Goal: Transaction & Acquisition: Purchase product/service

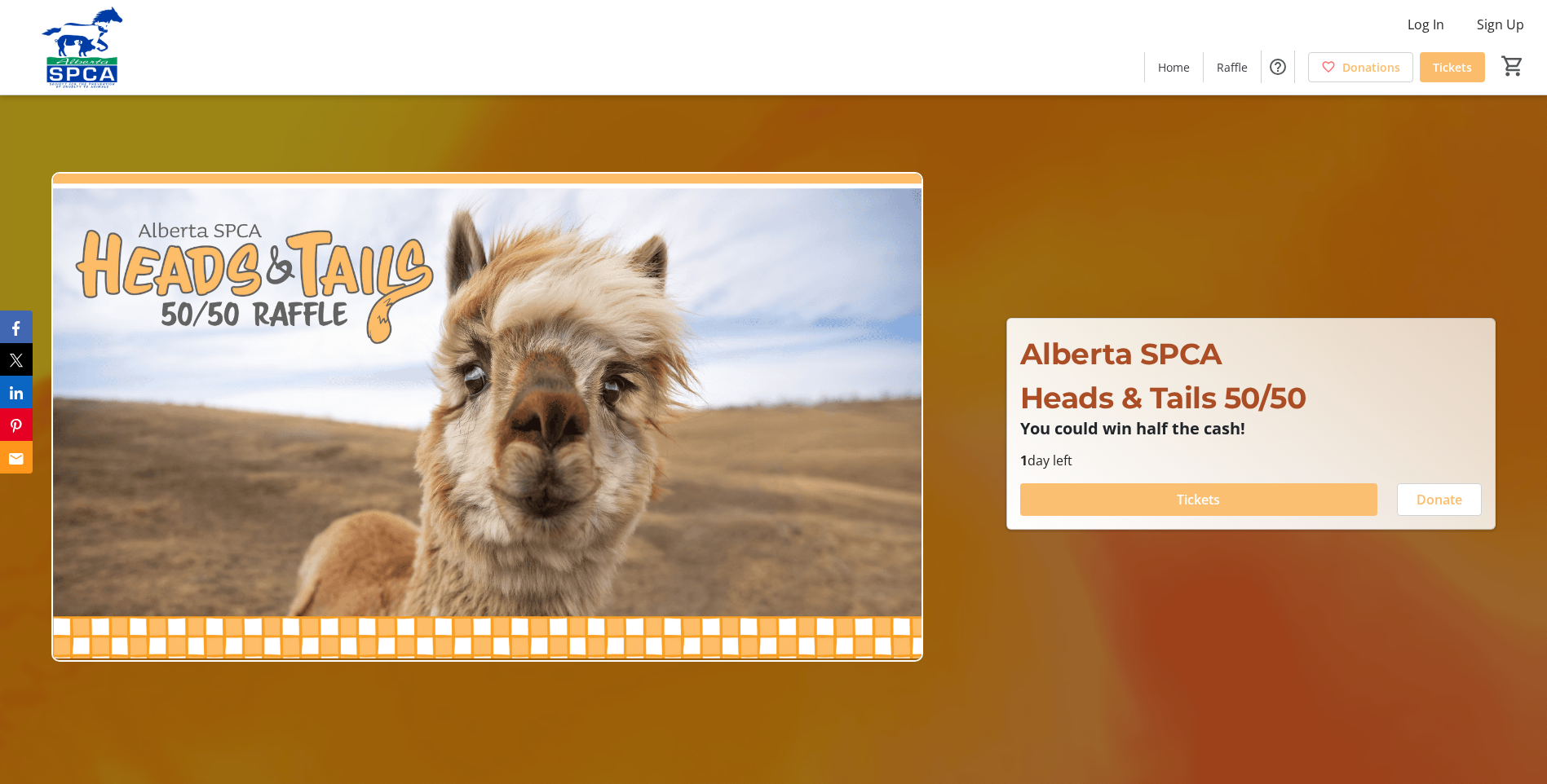
click at [1206, 500] on span "Tickets" at bounding box center [1198, 500] width 43 height 20
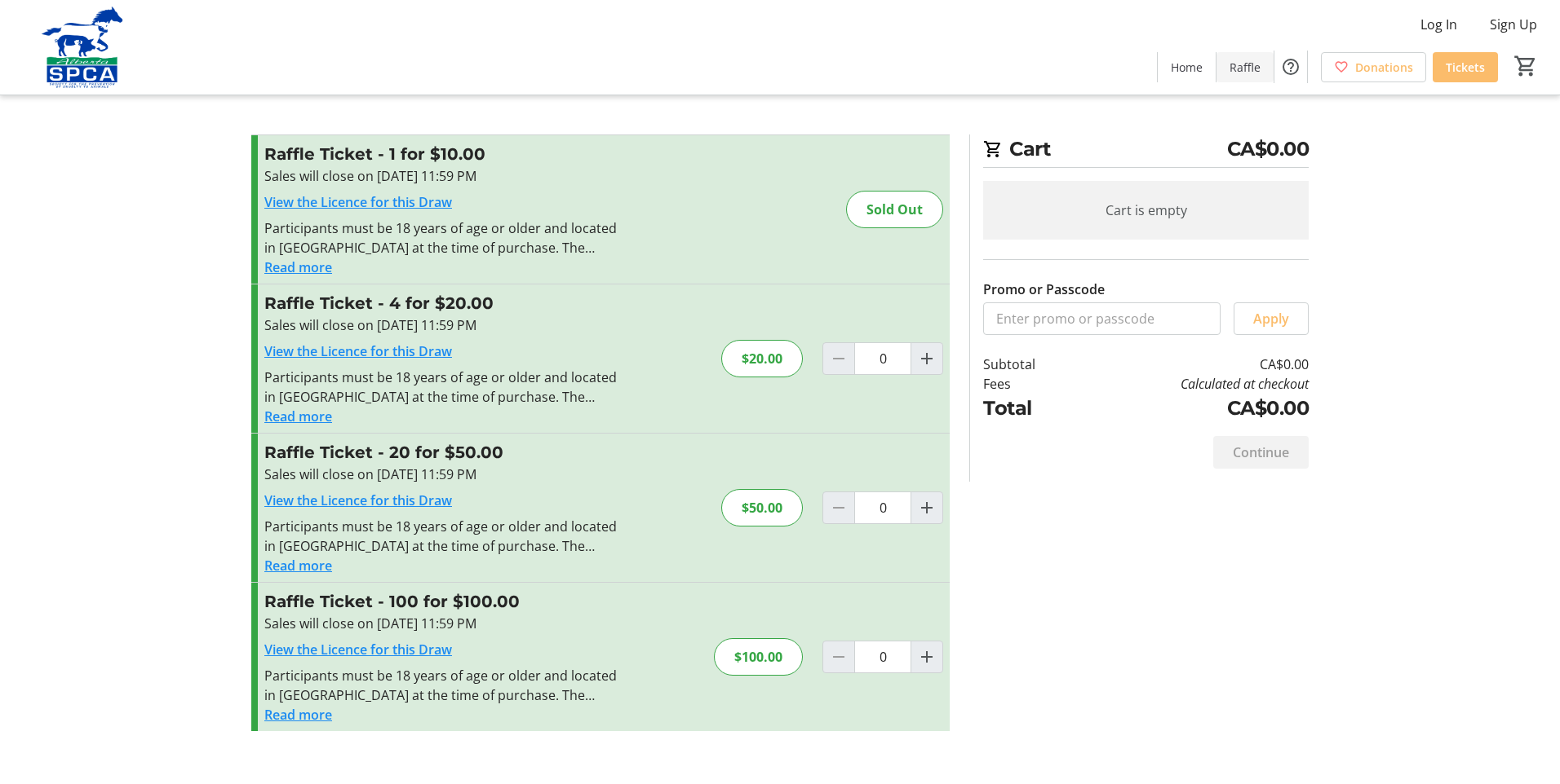
click at [1250, 71] on span "Raffle" at bounding box center [1245, 67] width 31 height 18
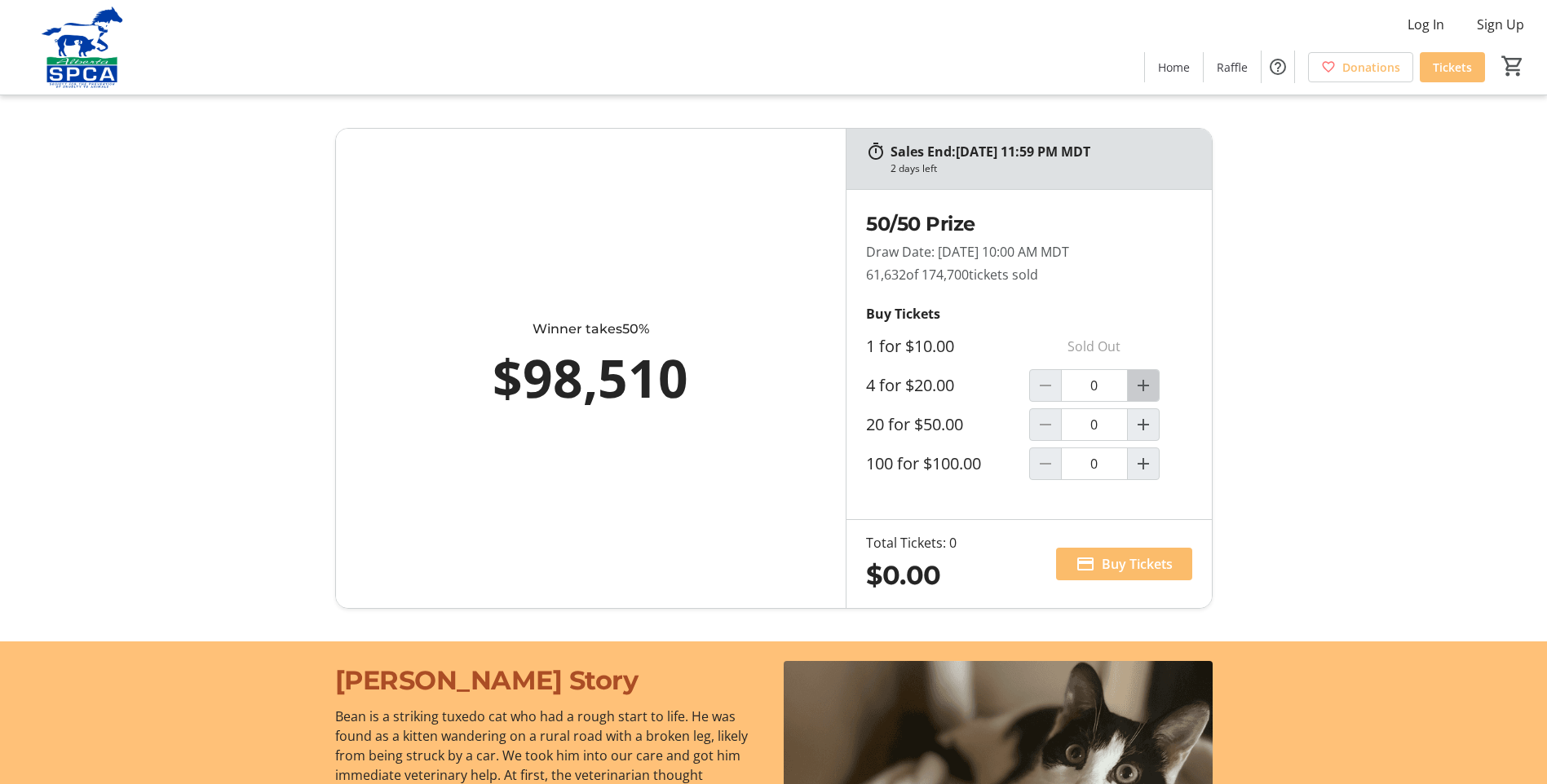
click at [1142, 384] on mat-icon "Increment by one" at bounding box center [1143, 385] width 20 height 20
type input "1"
click at [1122, 562] on span "Buy Tickets" at bounding box center [1137, 564] width 71 height 20
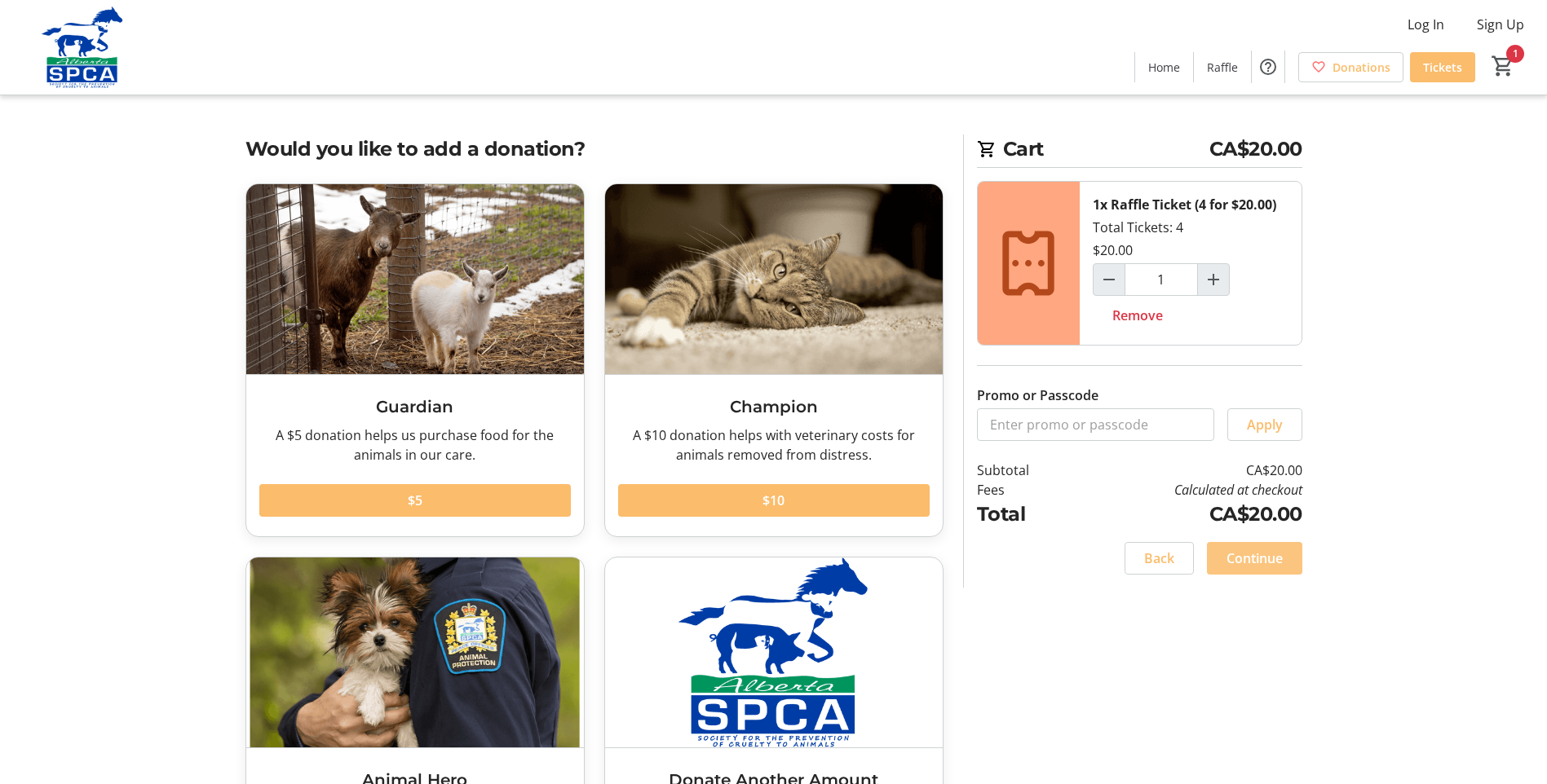
click at [1254, 553] on span "Continue" at bounding box center [1255, 558] width 57 height 20
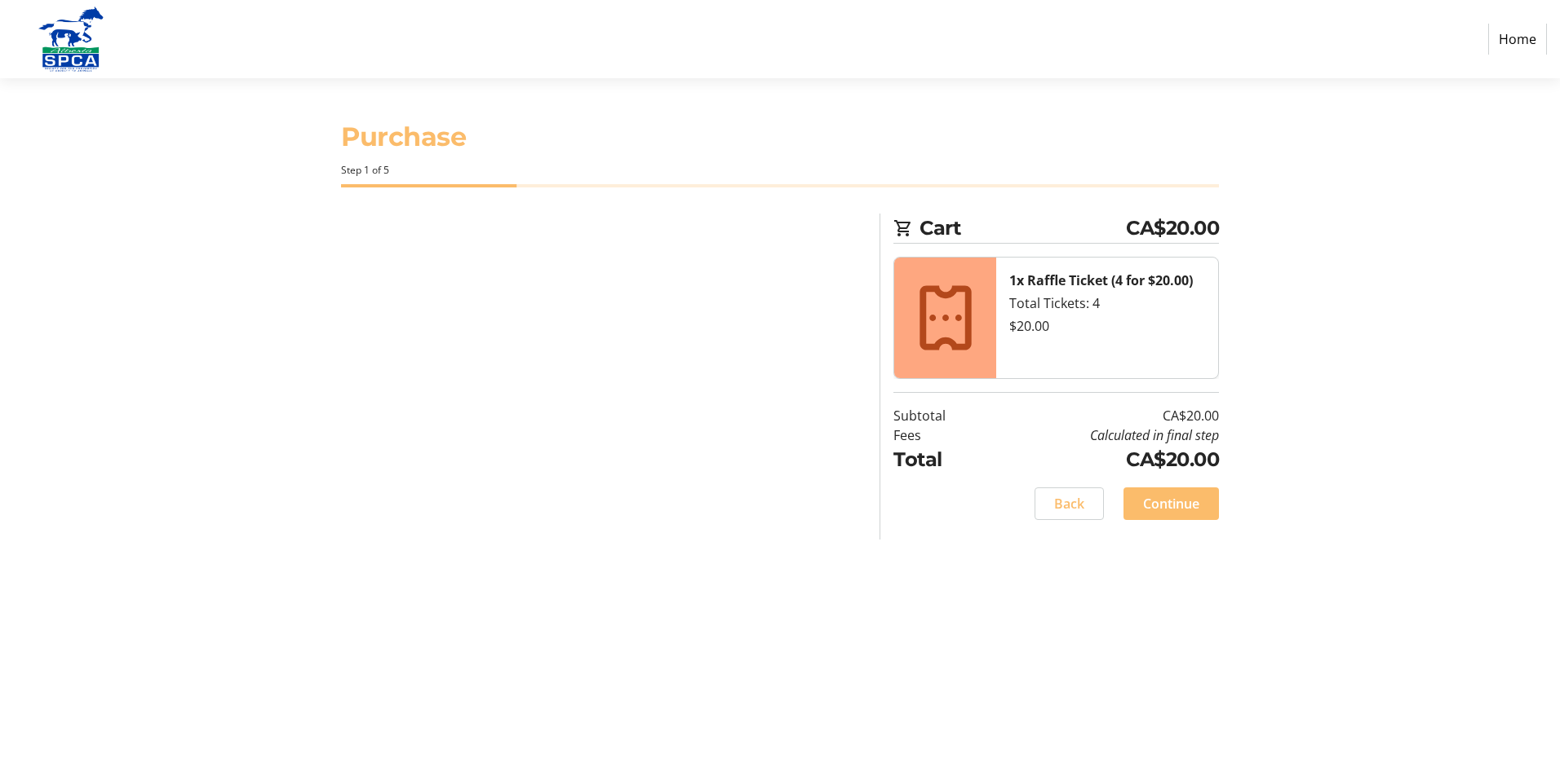
select select "CA"
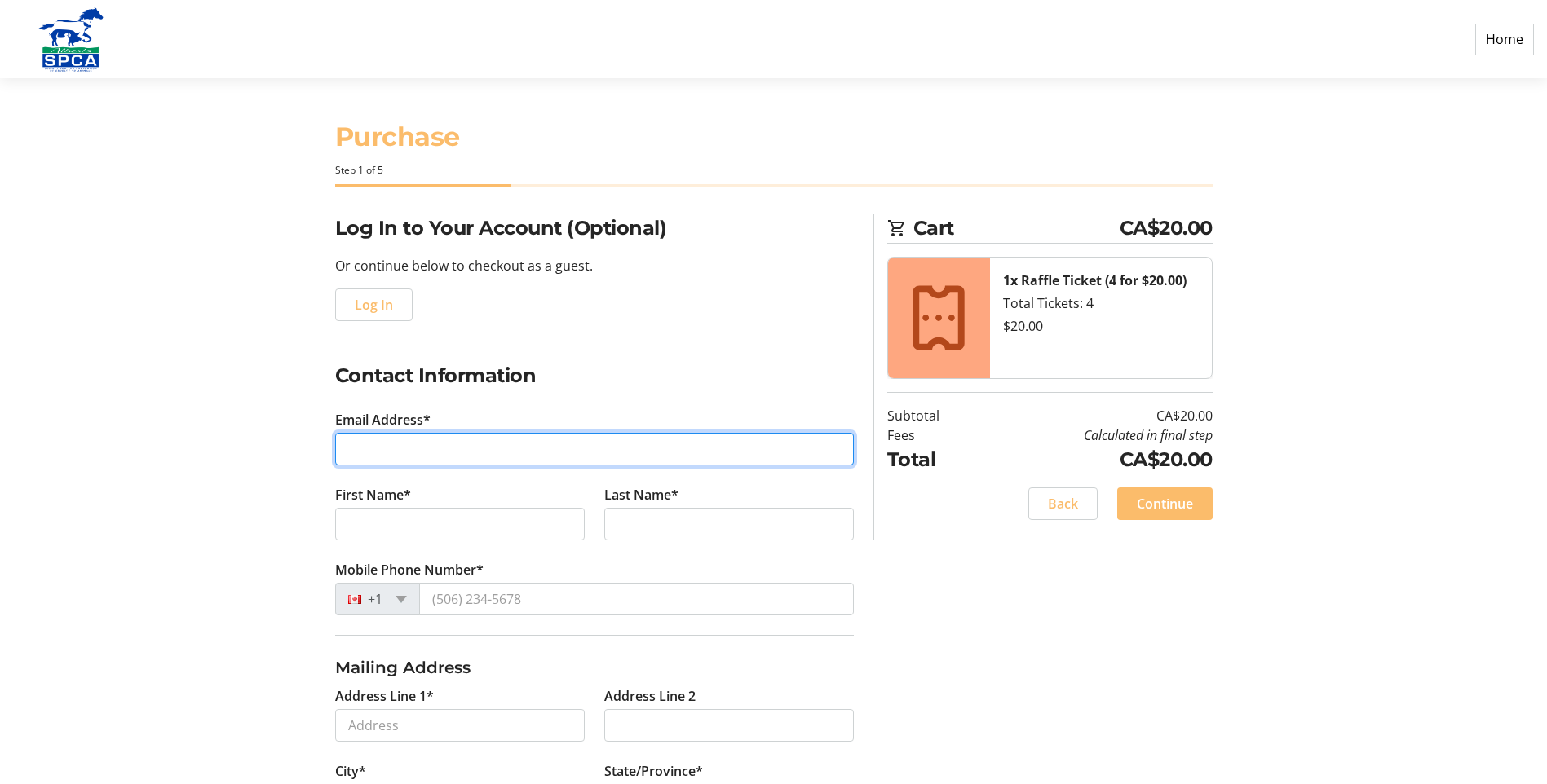
click at [521, 444] on input "Email Address*" at bounding box center [595, 449] width 518 height 32
type input "[EMAIL_ADDRESS][DOMAIN_NAME]"
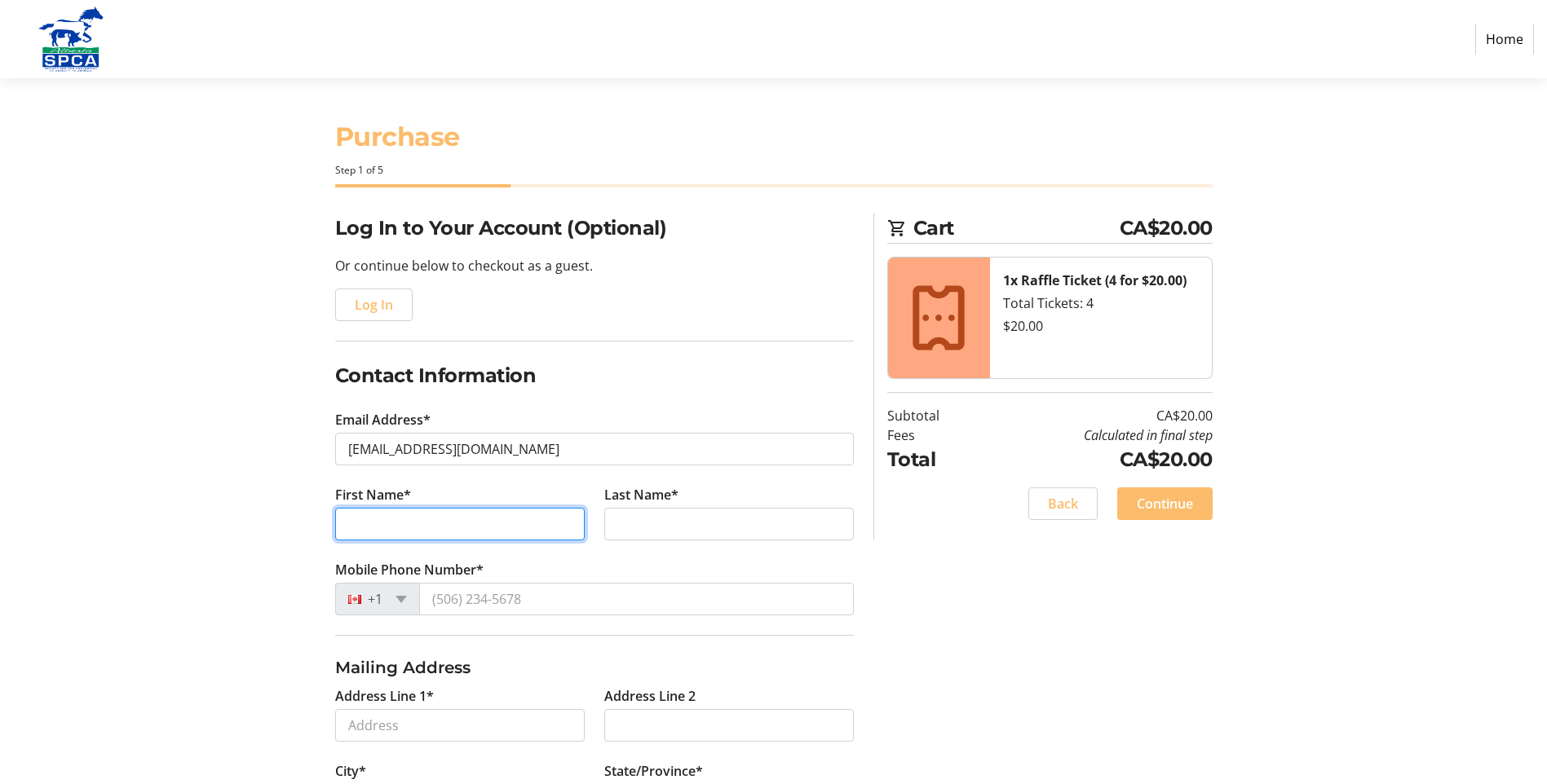
type input "Tamberi"
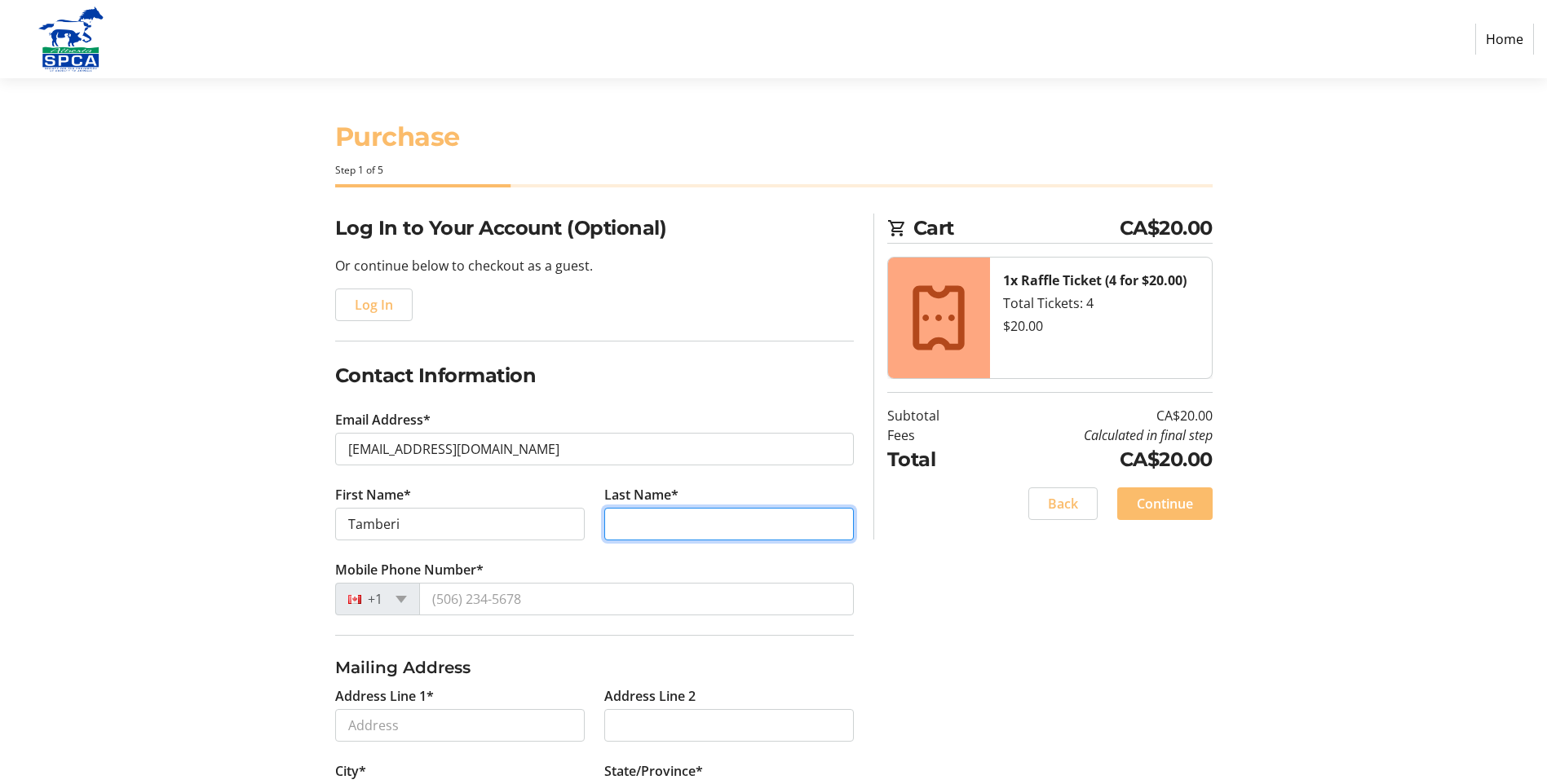
type input "[PERSON_NAME]"
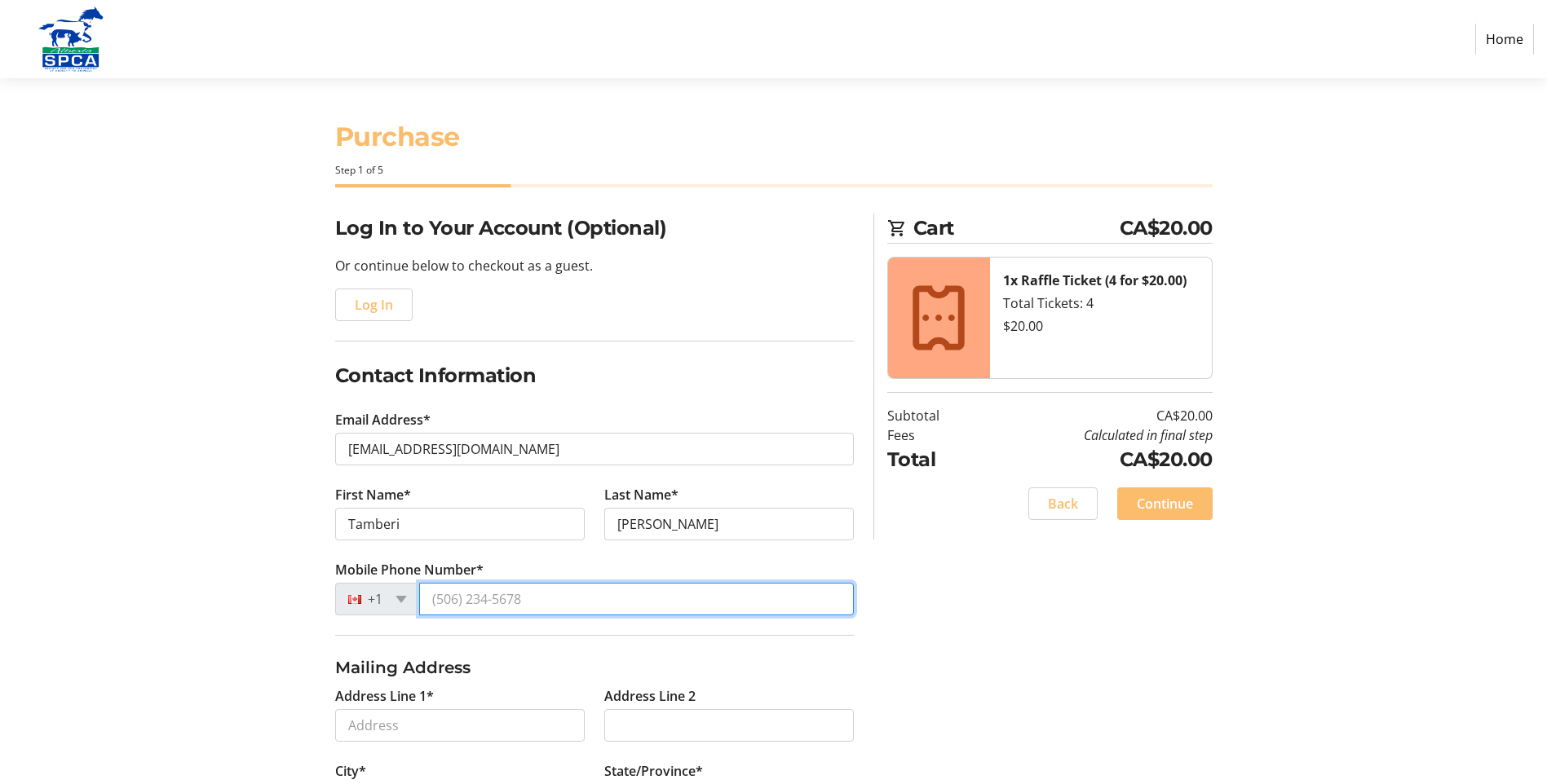
type input "[PHONE_NUMBER]"
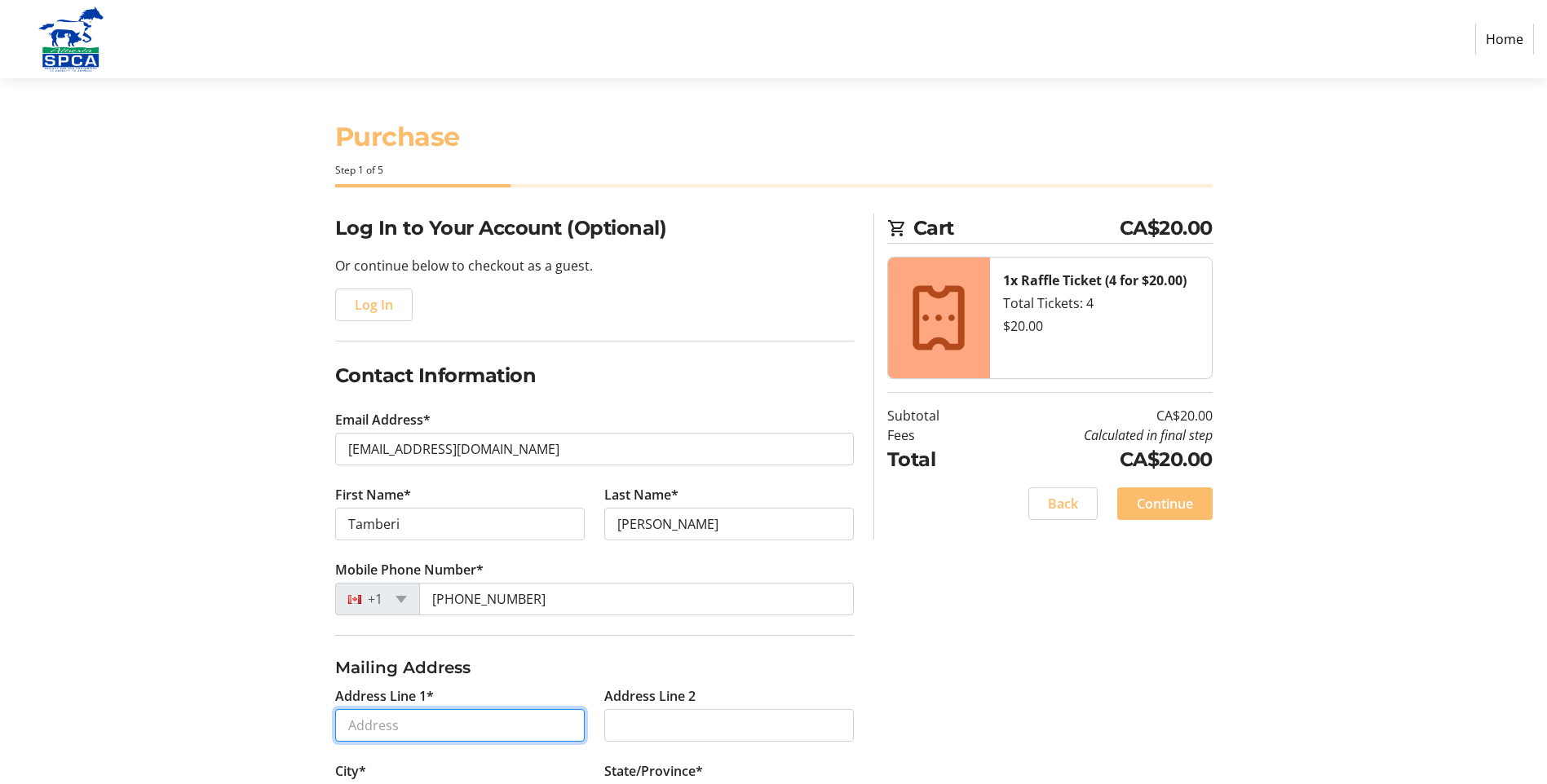
type input "[STREET_ADDRESS]"
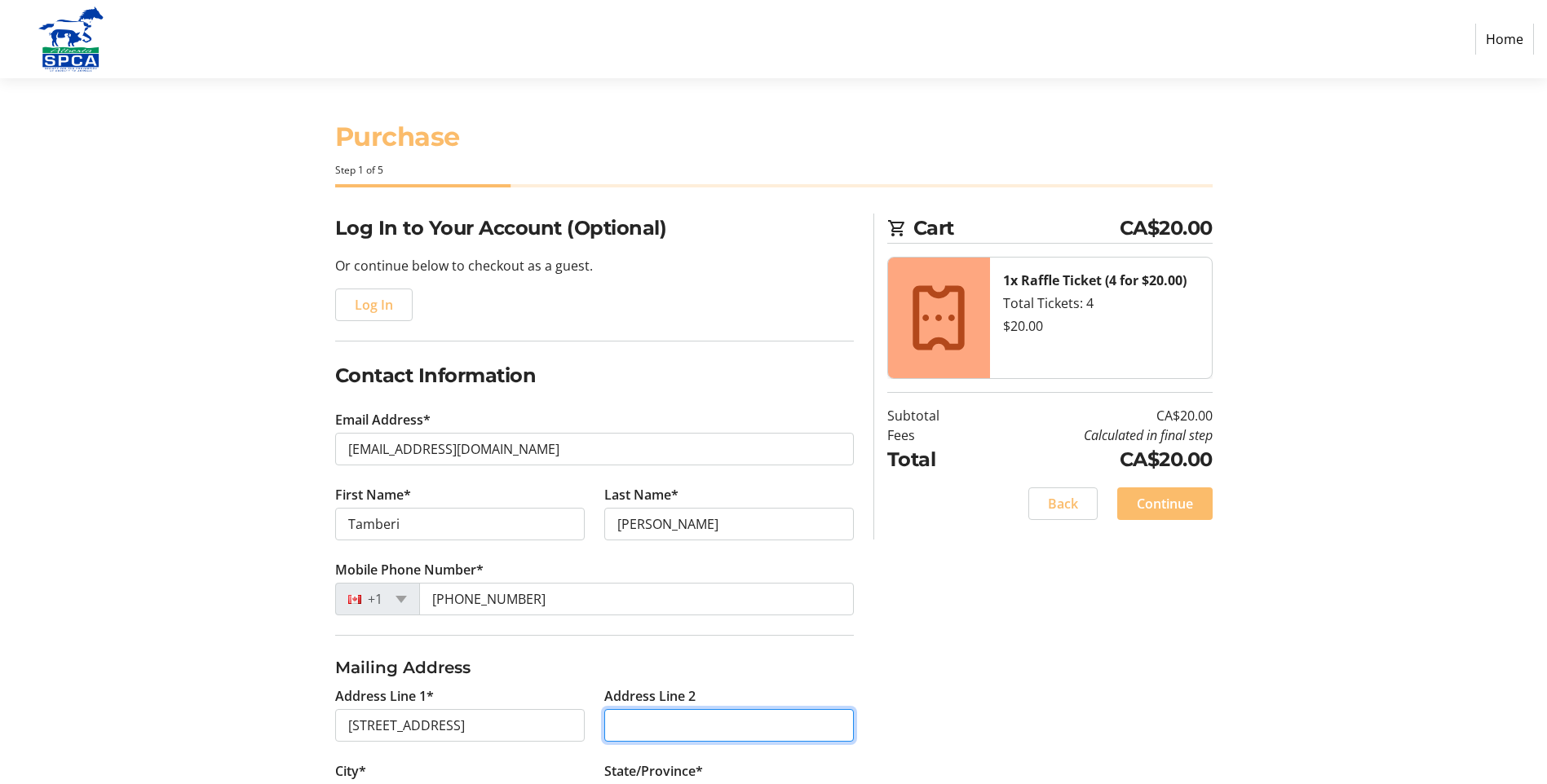
type input "# 222"
type input "[GEOGRAPHIC_DATA]"
select select "AB"
type input "T6J 7G8"
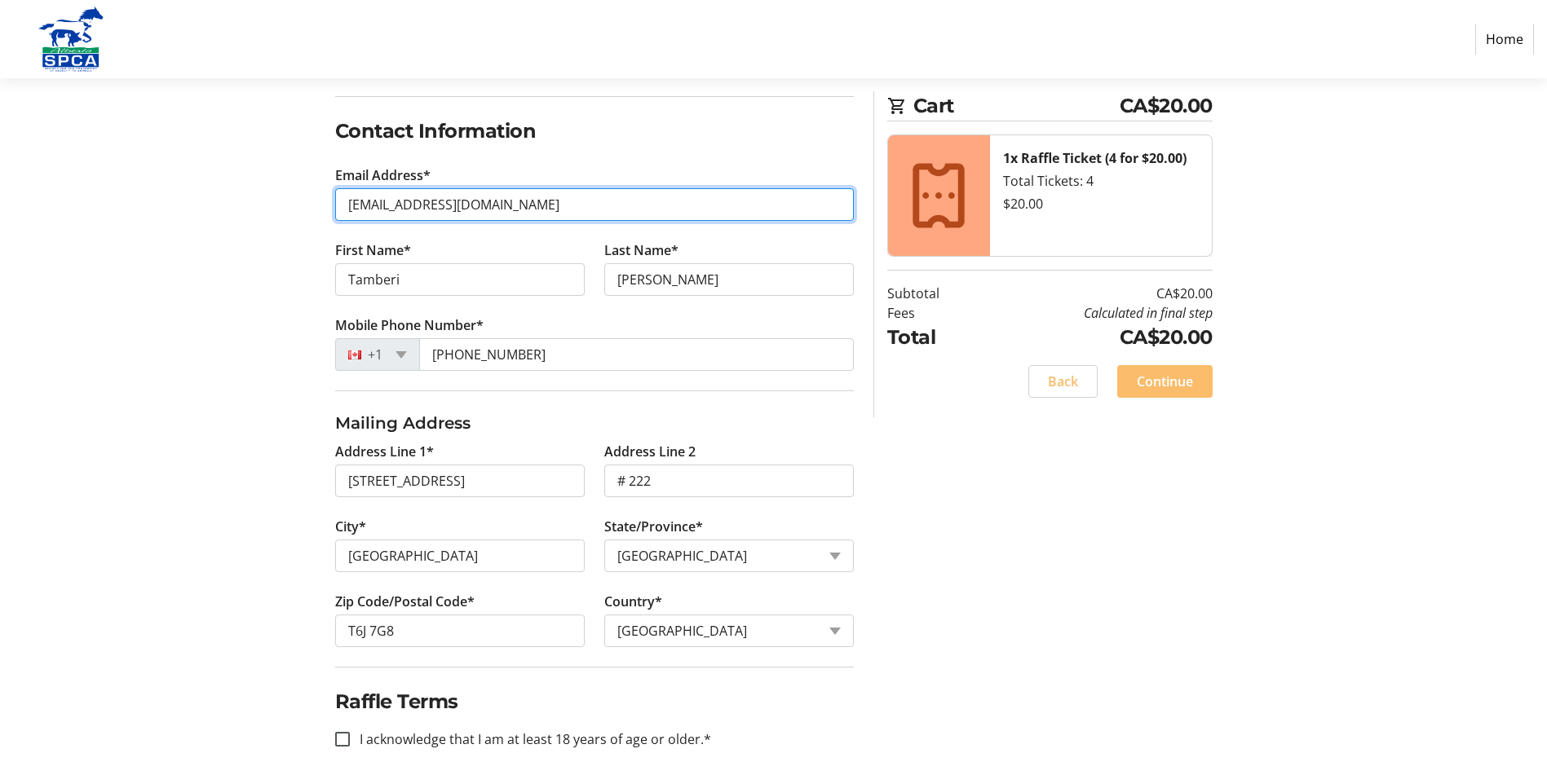
scroll to position [248, 0]
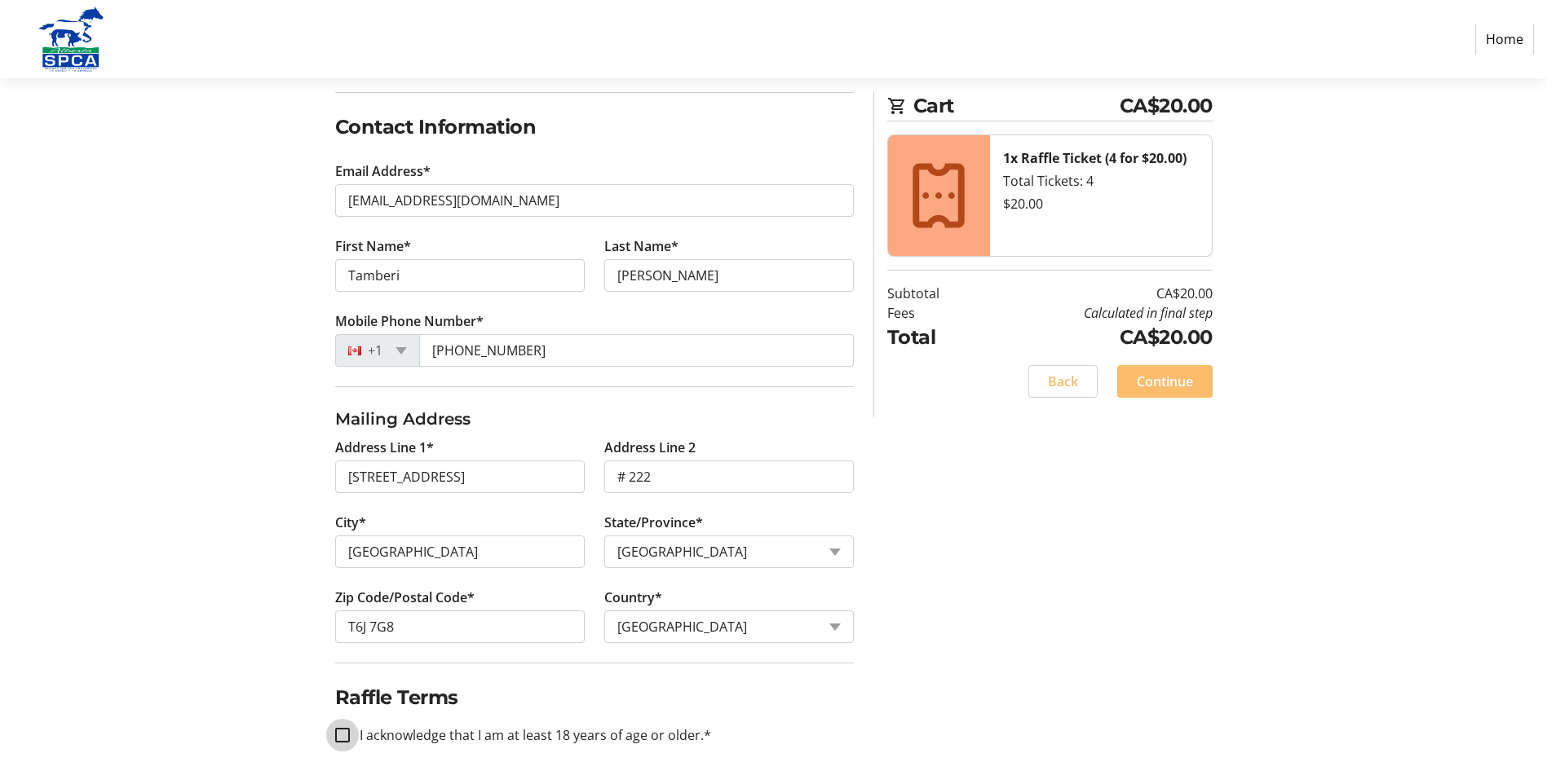
click at [340, 739] on input "I acknowledge that I am at least 18 years of age or older.*" at bounding box center [342, 735] width 15 height 15
checkbox input "true"
click at [1182, 386] on span "Continue" at bounding box center [1166, 381] width 57 height 20
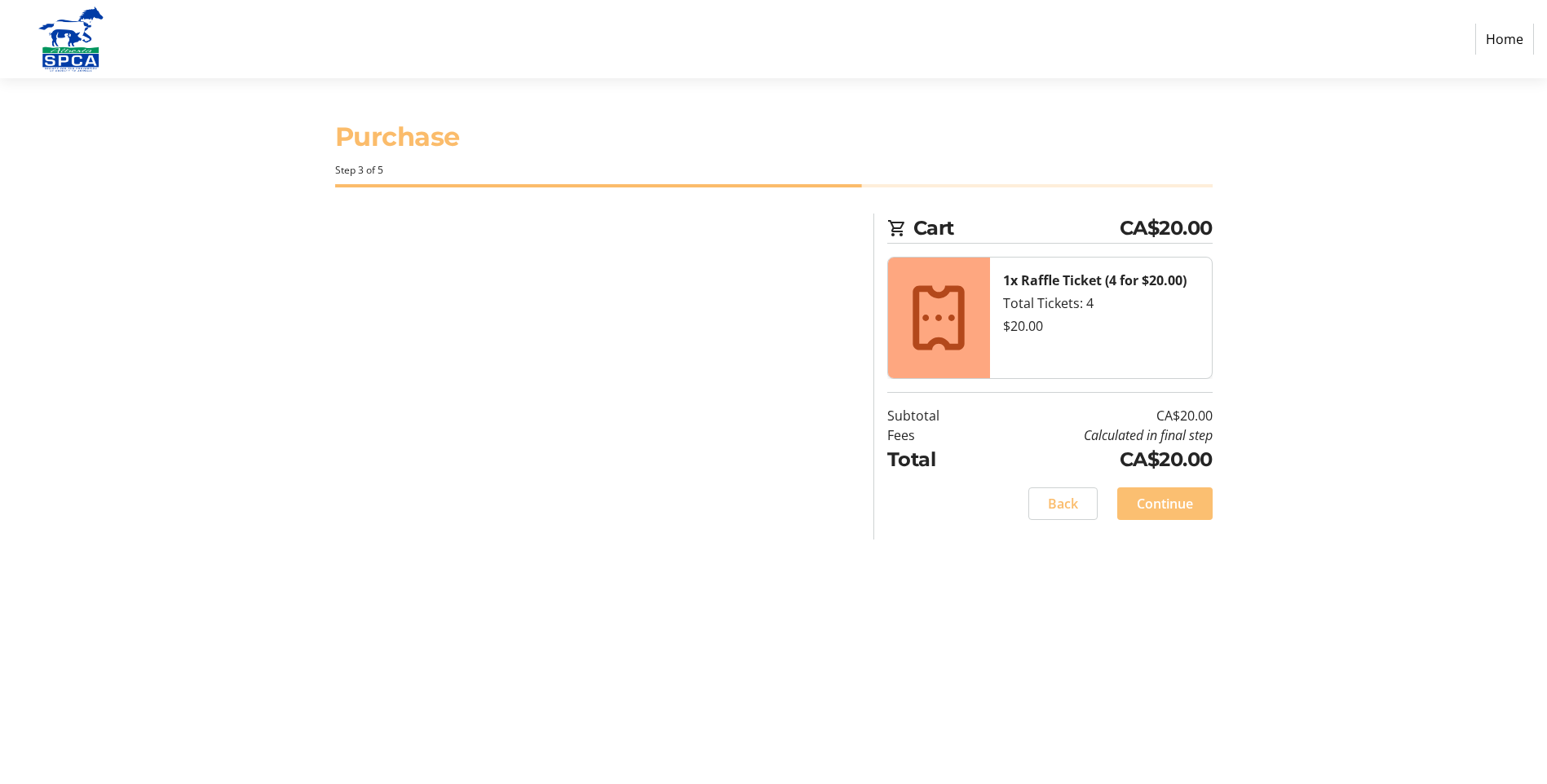
scroll to position [0, 0]
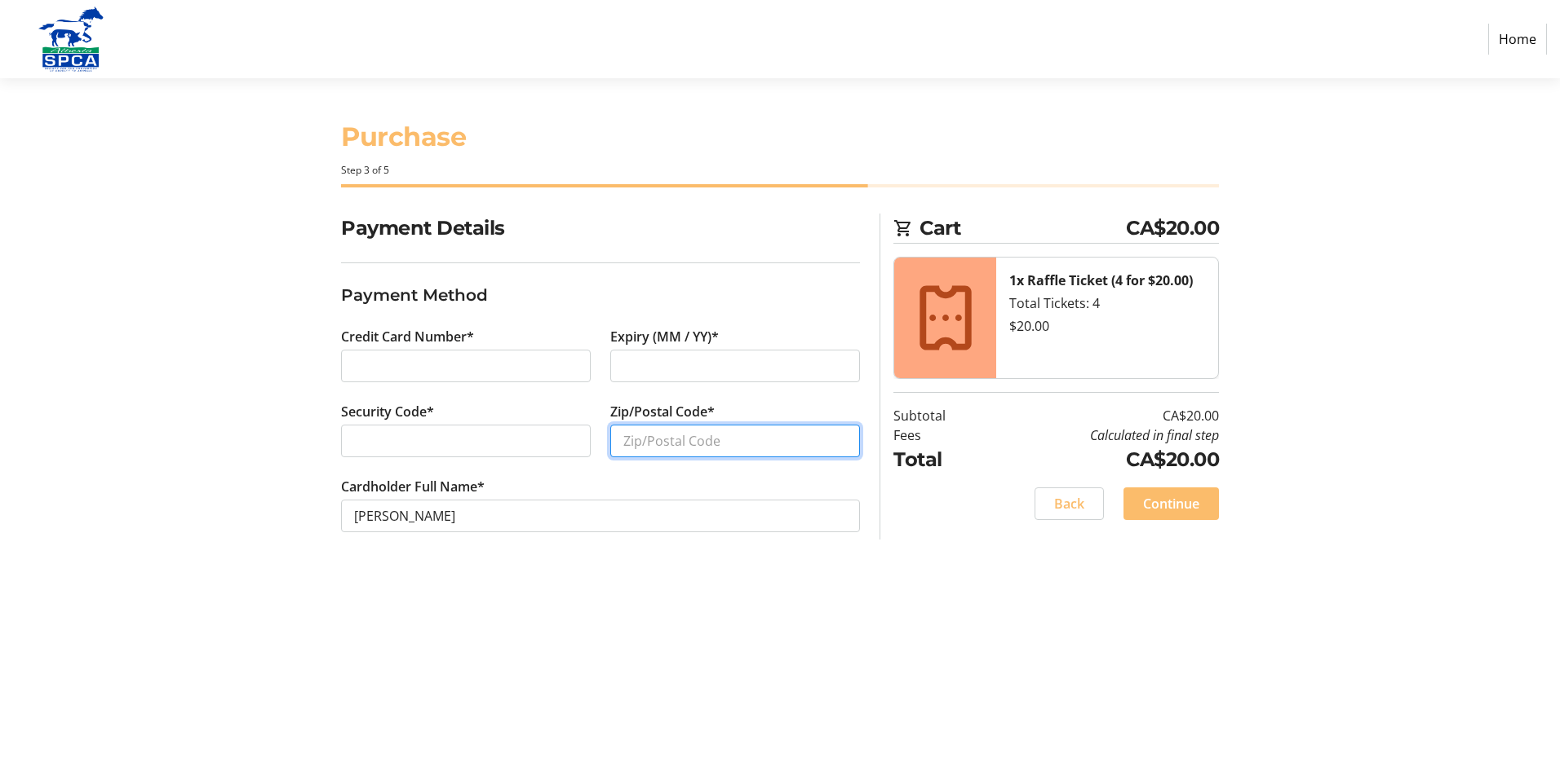
click at [668, 446] on input "Zip/Postal Code*" at bounding box center [735, 441] width 249 height 32
click at [646, 439] on input "t6j78" at bounding box center [735, 441] width 249 height 32
type input "t6j7g8"
click at [652, 608] on div "Purchase Step 3 of 5 Cart CA$20.00 1x Raffle Ticket (4 for $20.00) Total Ticket…" at bounding box center [780, 431] width 1077 height 706
click at [1185, 505] on span "Continue" at bounding box center [1171, 503] width 57 height 20
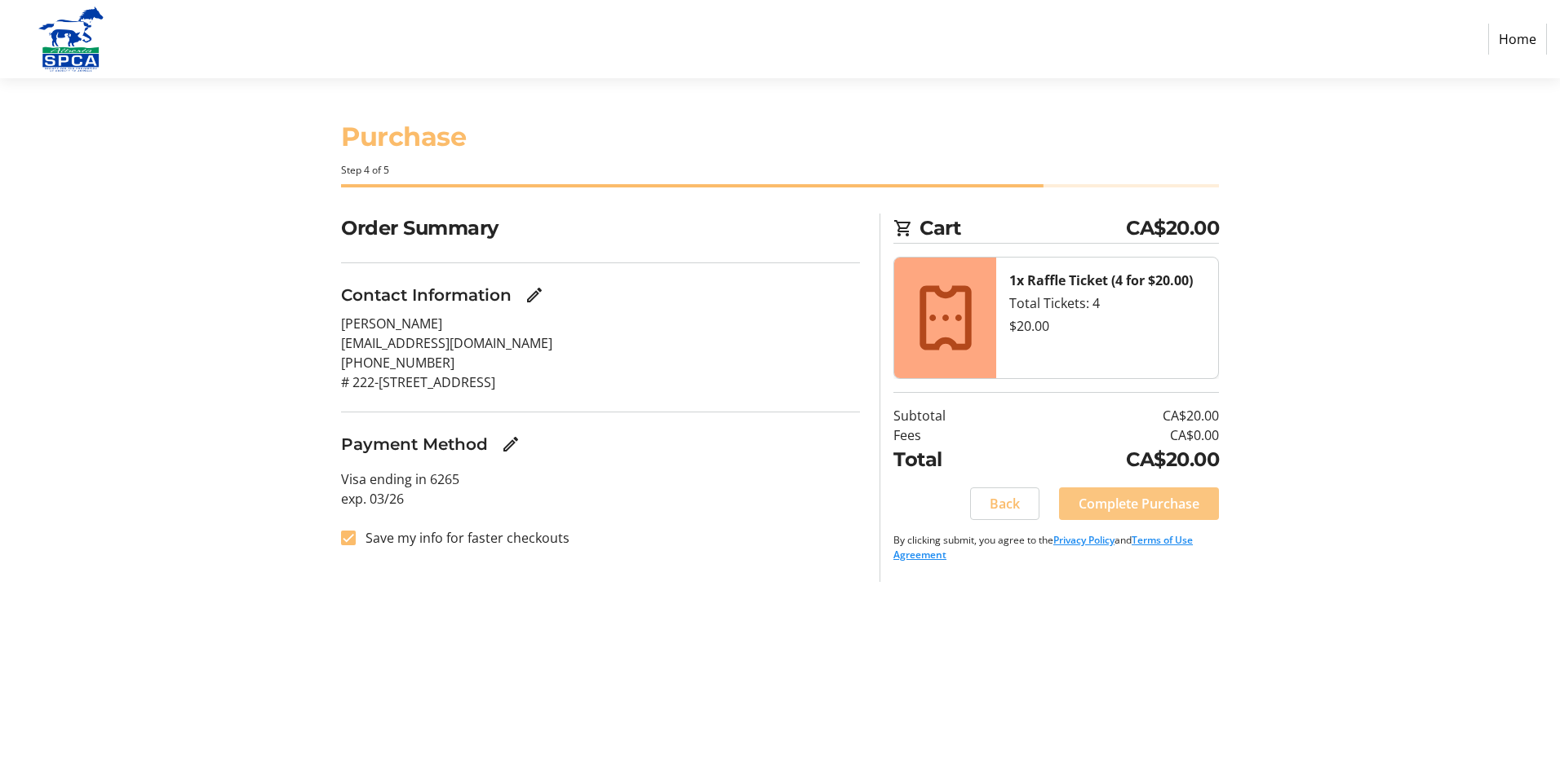
click at [1147, 505] on span "Complete Purchase" at bounding box center [1138, 503] width 120 height 20
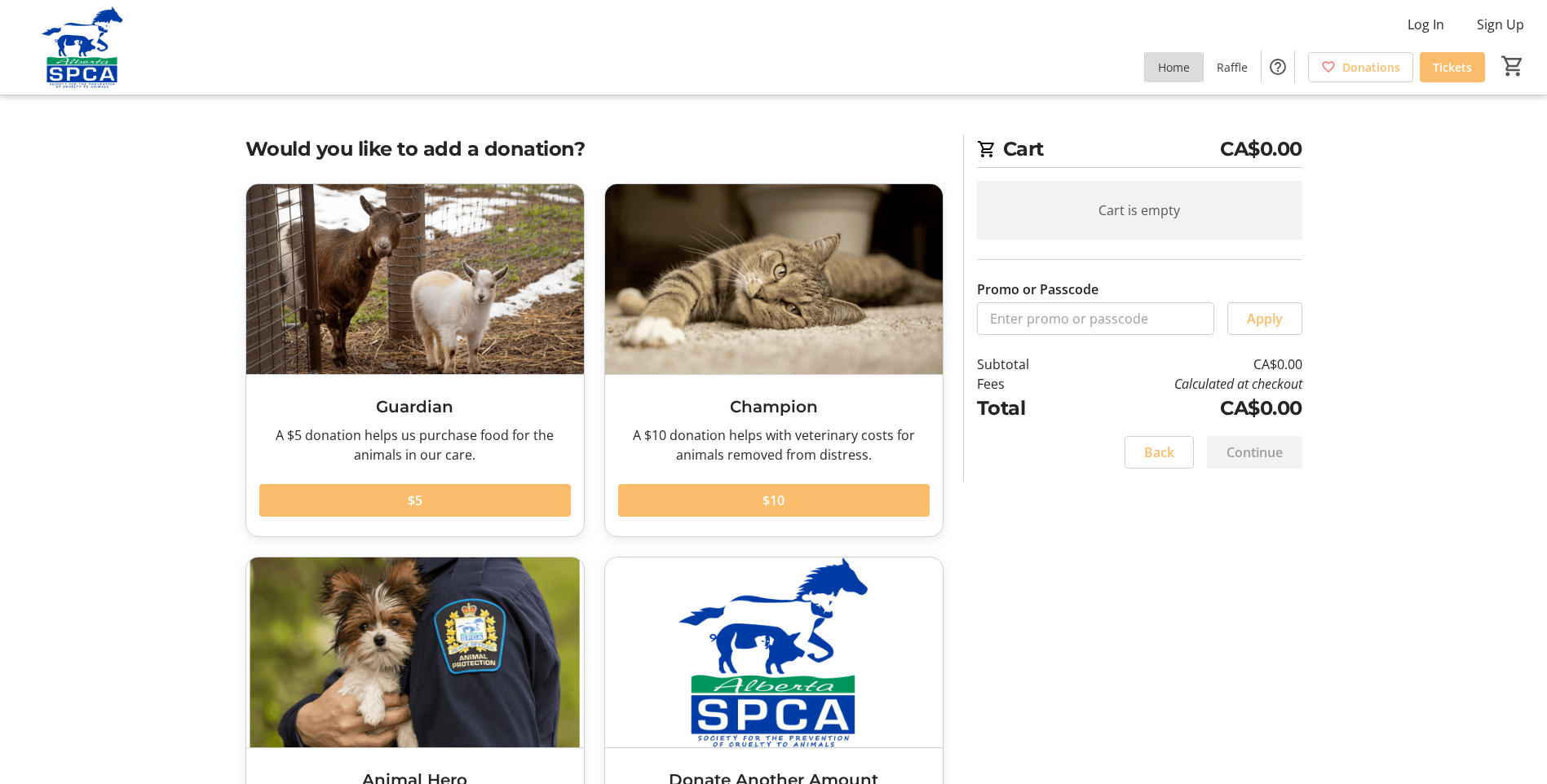
click at [1179, 66] on span "Home" at bounding box center [1173, 67] width 32 height 18
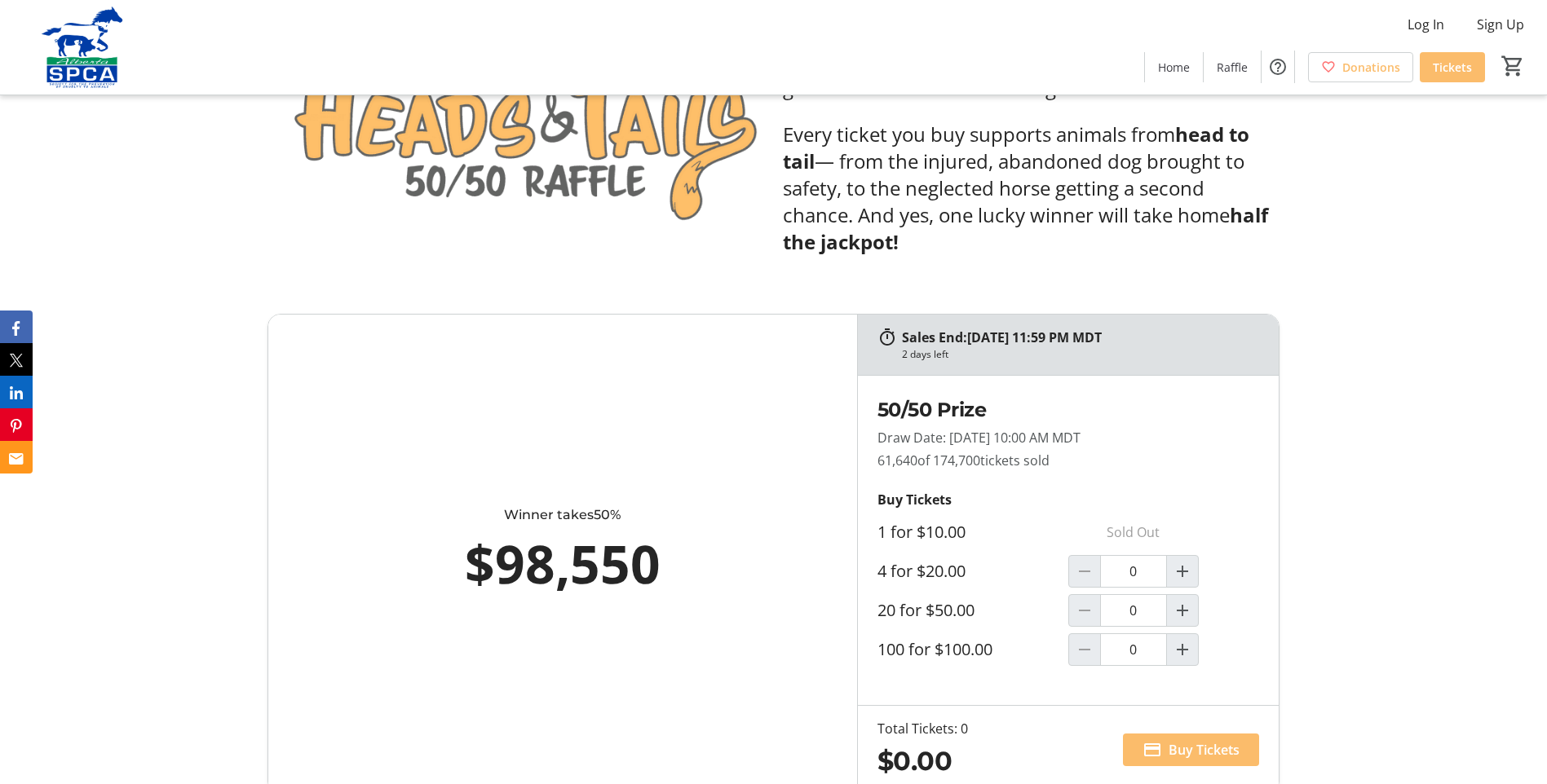
scroll to position [734, 0]
